Goal: Information Seeking & Learning: Learn about a topic

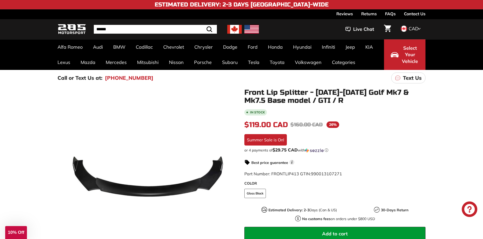
scroll to position [130, 0]
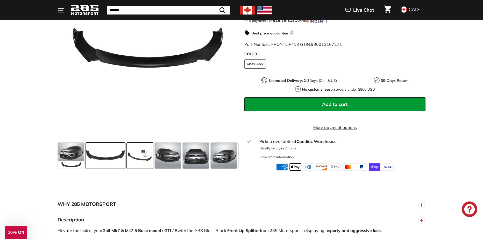
click at [137, 163] on span at bounding box center [140, 156] width 26 height 26
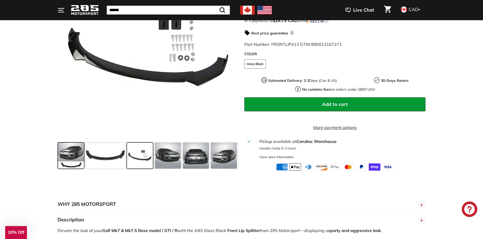
click at [71, 159] on span at bounding box center [71, 156] width 26 height 26
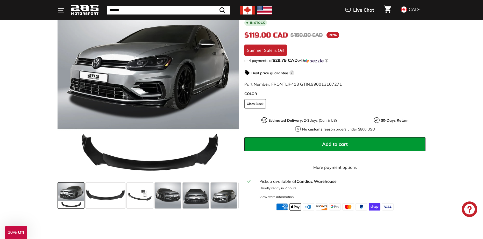
scroll to position [78, 0]
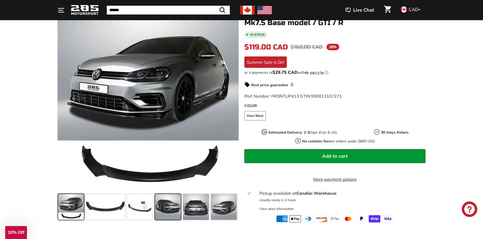
click at [165, 205] on span at bounding box center [168, 207] width 26 height 26
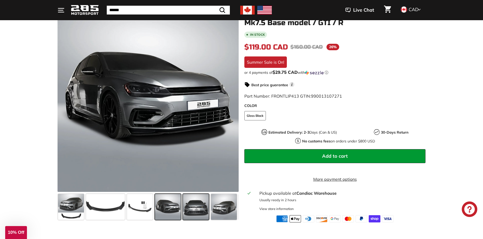
click at [199, 206] on span at bounding box center [196, 207] width 26 height 26
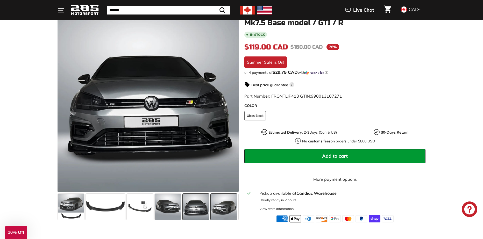
click at [223, 221] on div at bounding box center [148, 207] width 181 height 30
click at [224, 206] on span at bounding box center [224, 207] width 26 height 26
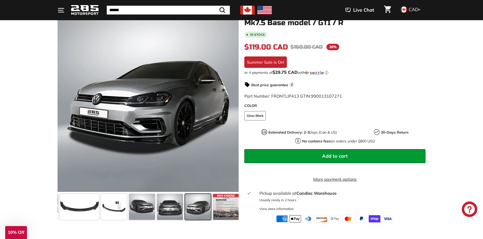
scroll to position [0, 27]
click at [160, 213] on span at bounding box center [169, 207] width 26 height 26
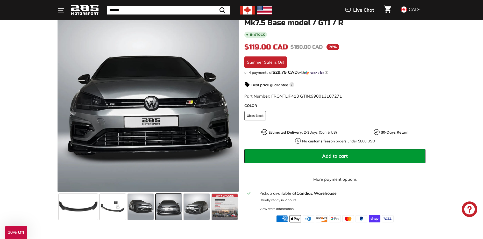
click at [34, 161] on div ".cls-1{fill:none;stroke:#000;stroke-miterlimit:10;stroke-width:2px} .cls-1{fill…" at bounding box center [241, 115] width 483 height 214
click at [30, 136] on div ".cls-1{fill:none;stroke:#000;stroke-miterlimit:10;stroke-width:2px} .cls-1{fill…" at bounding box center [241, 115] width 483 height 214
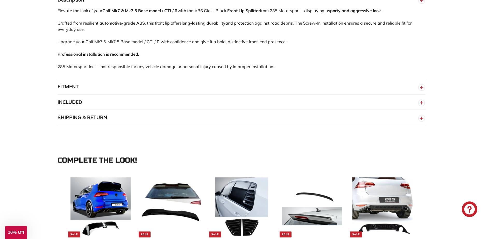
scroll to position [363, 0]
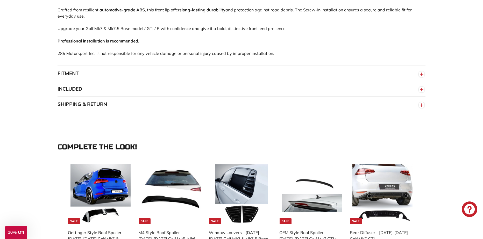
click at [74, 79] on button "FITMENT" at bounding box center [242, 74] width 368 height 16
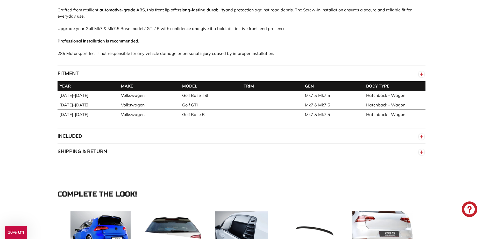
click at [69, 80] on button "FITMENT" at bounding box center [242, 74] width 368 height 16
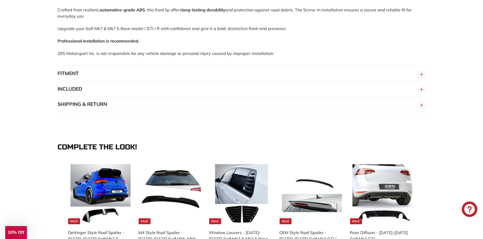
click at [75, 97] on button "INCLUDED" at bounding box center [242, 89] width 368 height 16
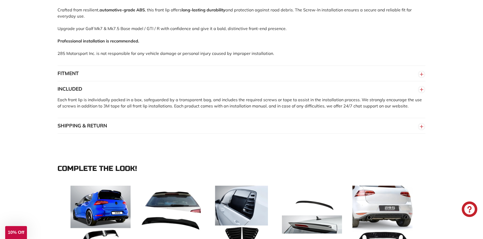
click at [69, 95] on button "INCLUDED" at bounding box center [242, 89] width 368 height 16
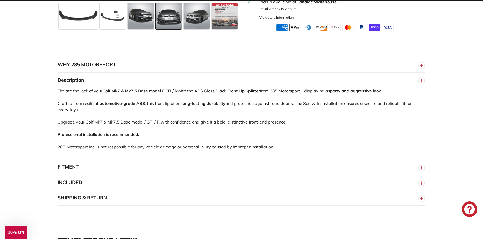
scroll to position [0, 0]
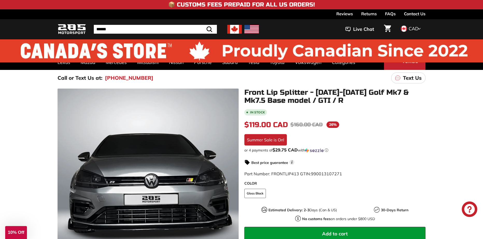
drag, startPoint x: 43, startPoint y: 183, endPoint x: 36, endPoint y: 76, distance: 107.5
drag, startPoint x: 38, startPoint y: 166, endPoint x: 45, endPoint y: 55, distance: 111.1
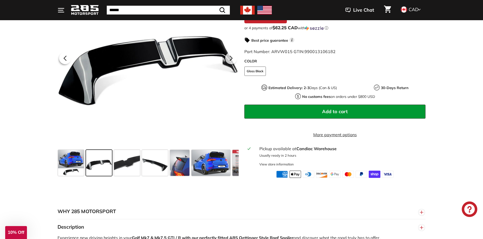
click at [66, 151] on div at bounding box center [148, 72] width 181 height 211
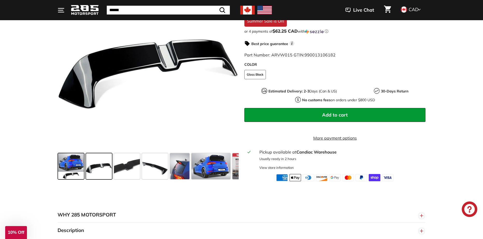
click at [76, 174] on span at bounding box center [71, 166] width 26 height 26
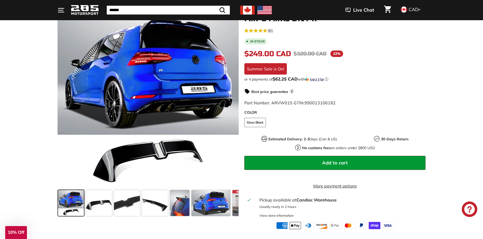
scroll to position [78, 0]
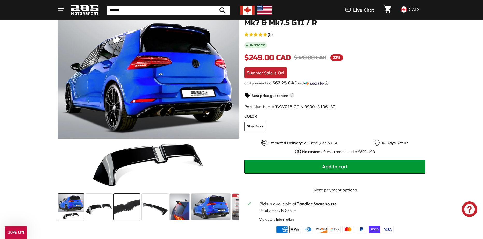
click at [115, 204] on span at bounding box center [127, 207] width 26 height 26
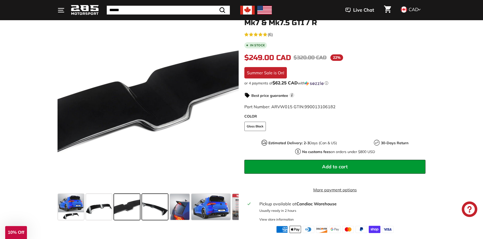
click at [158, 206] on span at bounding box center [155, 207] width 26 height 26
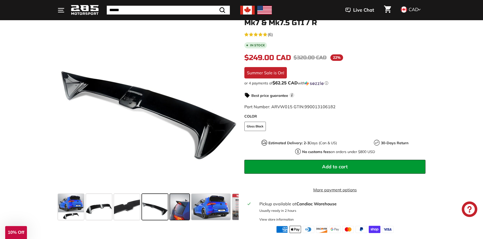
click at [180, 203] on span at bounding box center [179, 207] width 19 height 26
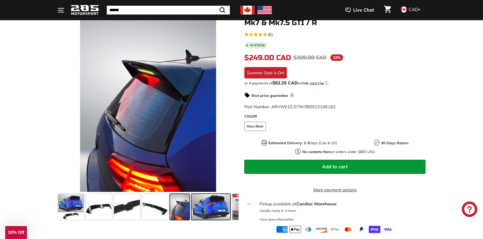
click at [210, 207] on span at bounding box center [210, 207] width 39 height 26
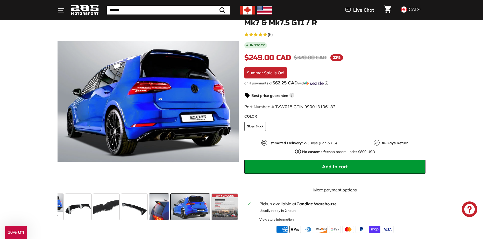
click at [161, 207] on span at bounding box center [158, 207] width 19 height 26
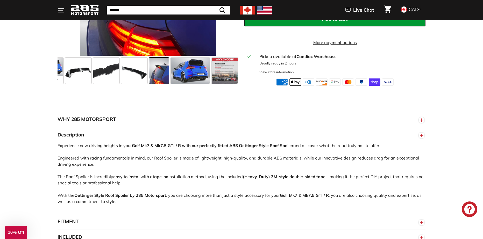
scroll to position [0, 0]
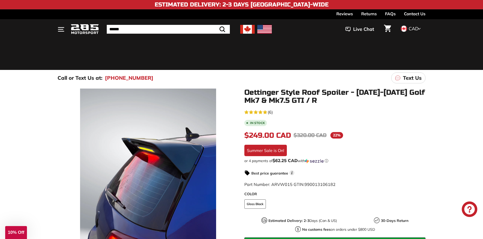
drag, startPoint x: 34, startPoint y: 175, endPoint x: 44, endPoint y: 69, distance: 105.6
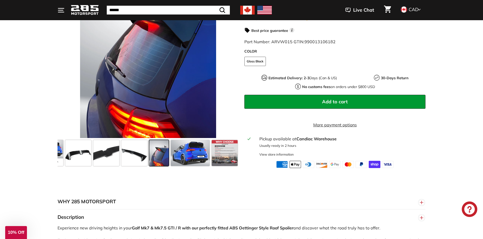
scroll to position [207, 0]
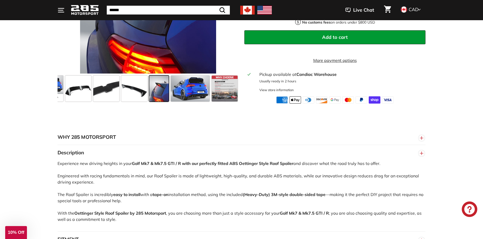
click at [77, 161] on button "Description" at bounding box center [242, 153] width 368 height 16
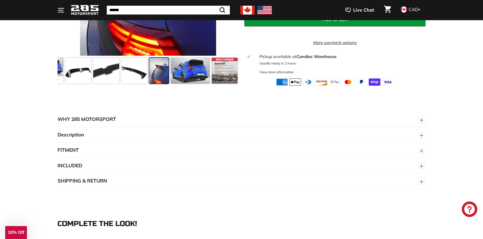
scroll to position [311, 0]
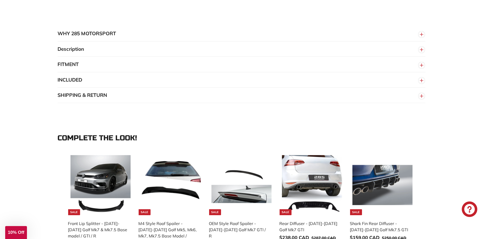
click at [62, 84] on button "INCLUDED" at bounding box center [242, 80] width 368 height 16
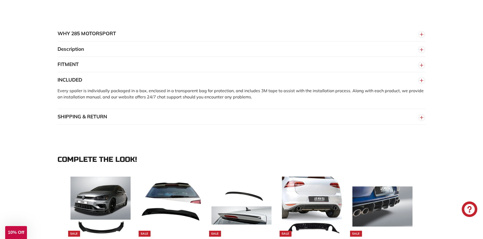
click at [39, 95] on div "WHY 285 MOTORSPORT «We bring more to the table than our competitors and we’re c…" at bounding box center [241, 75] width 483 height 130
click at [33, 81] on div "WHY 285 MOTORSPORT «We bring more to the table than our competitors and we’re c…" at bounding box center [241, 75] width 483 height 130
click at [63, 82] on button "INCLUDED" at bounding box center [242, 80] width 368 height 16
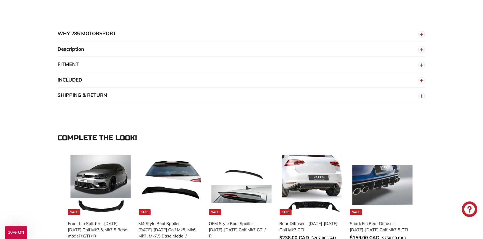
click at [78, 97] on button "SHIPPING & RETURN" at bounding box center [242, 96] width 368 height 16
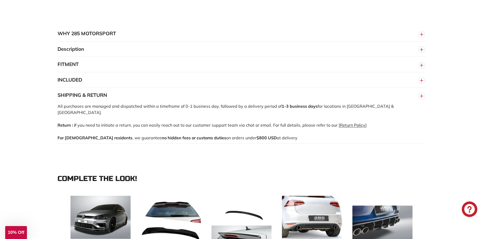
click at [78, 97] on button "SHIPPING & RETURN" at bounding box center [242, 96] width 368 height 16
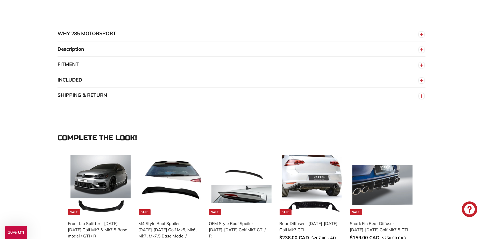
click at [23, 116] on div "WHY 285 MOTORSPORT «We bring more to the table than our competitors and we’re c…" at bounding box center [241, 64] width 483 height 108
